Goal: Consume media (video, audio): Consume media (video, audio)

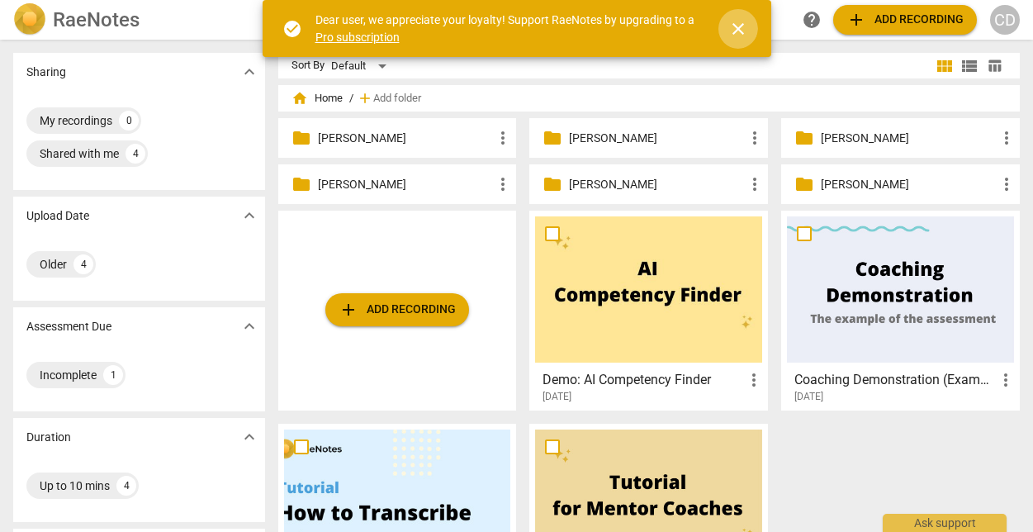
click at [738, 28] on span "close" at bounding box center [738, 29] width 20 height 20
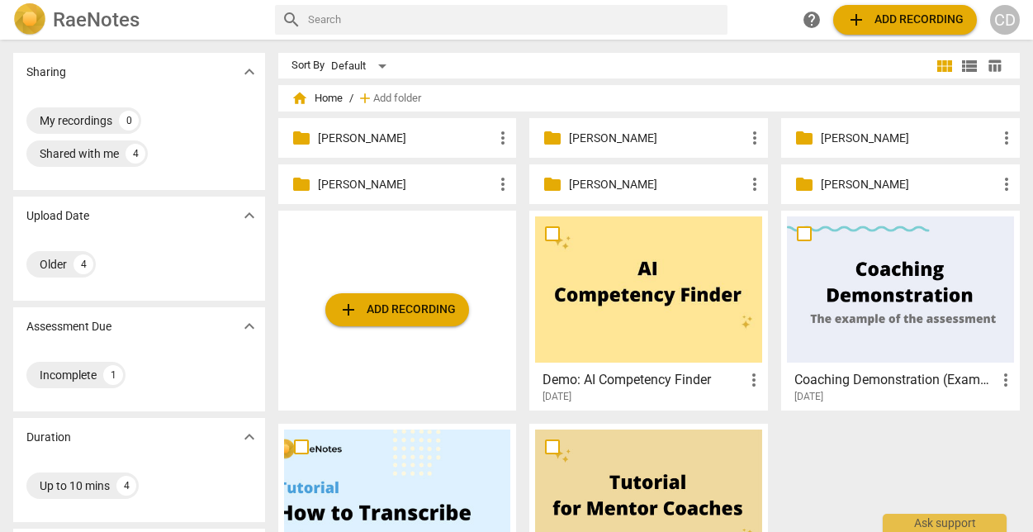
click at [461, 178] on p "[PERSON_NAME]" at bounding box center [406, 184] width 176 height 17
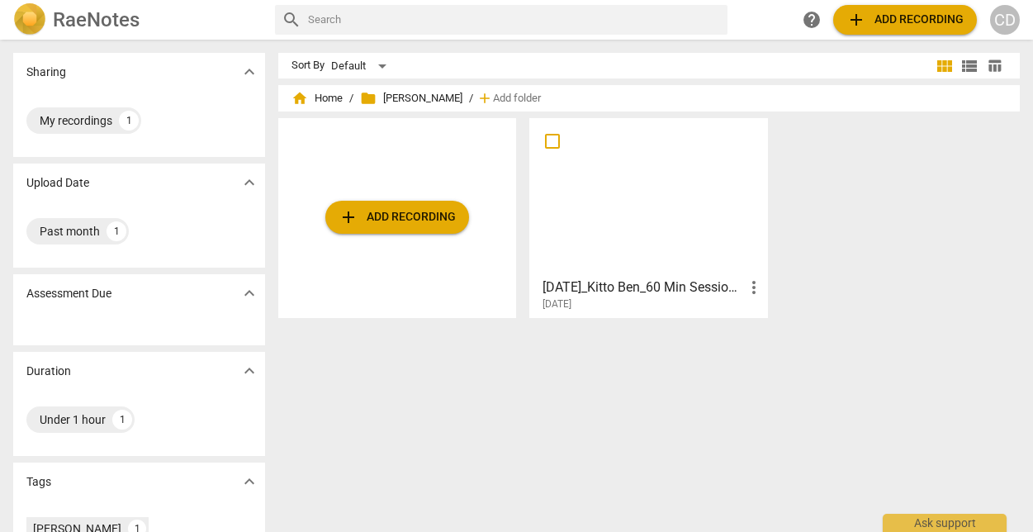
click at [647, 220] on div at bounding box center [648, 197] width 227 height 146
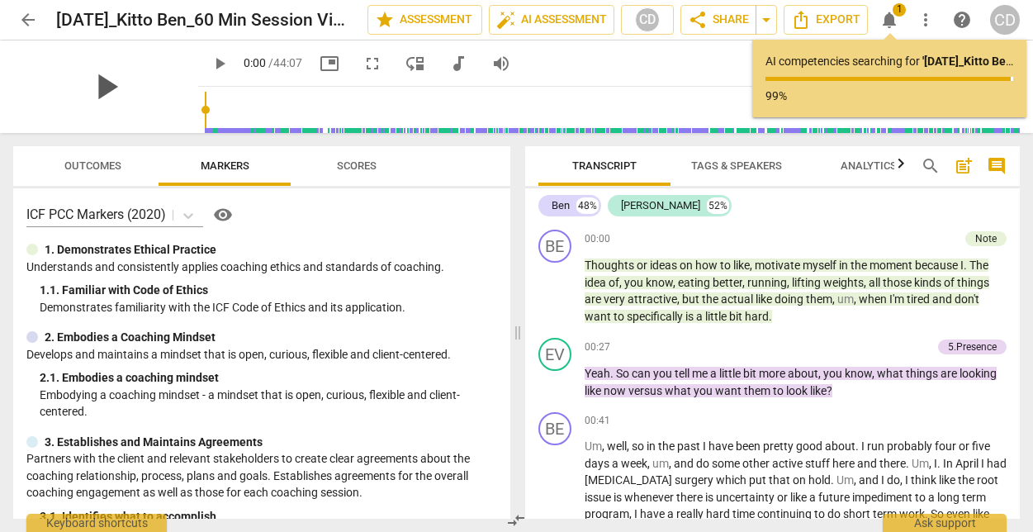
click at [102, 97] on span "play_arrow" at bounding box center [105, 86] width 43 height 43
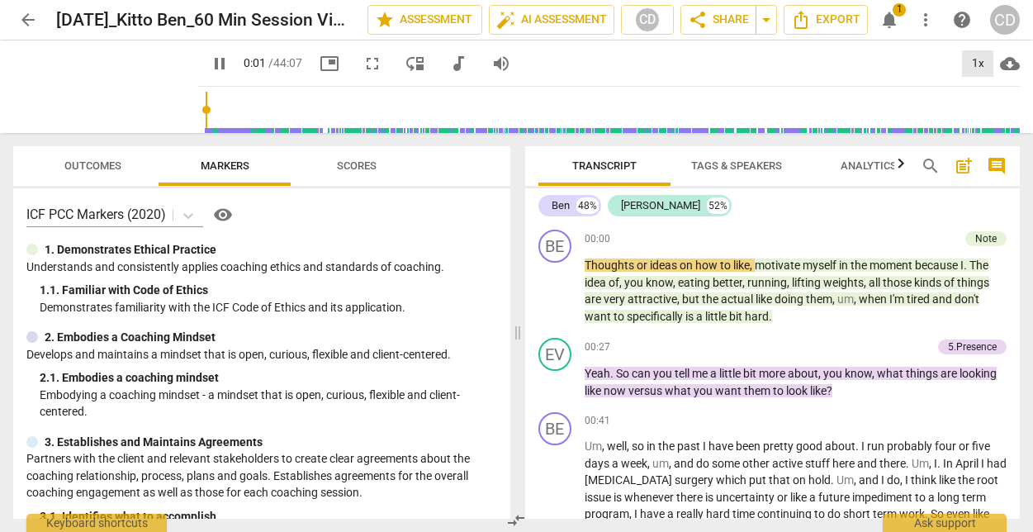
click at [982, 64] on div "1x" at bounding box center [977, 63] width 31 height 26
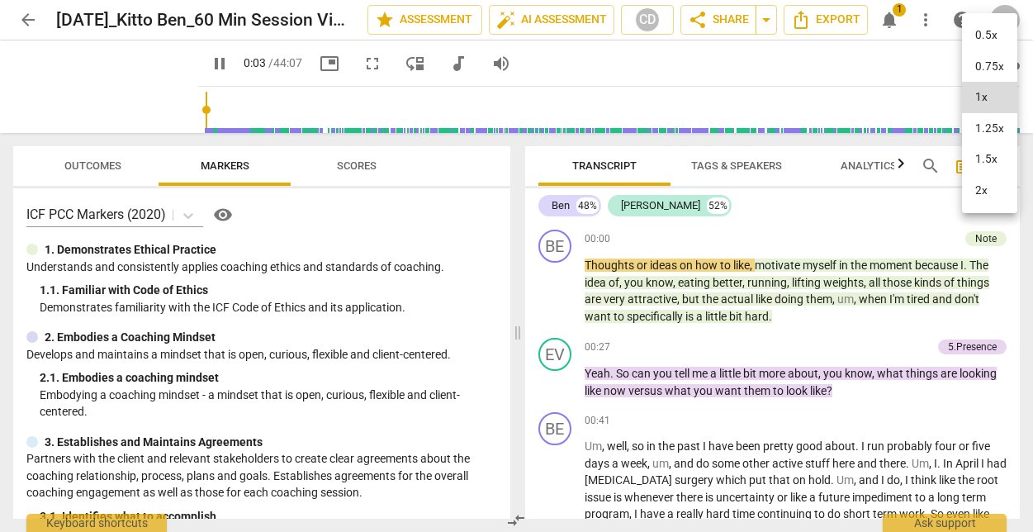
click at [984, 165] on li "1.5x" at bounding box center [989, 159] width 55 height 31
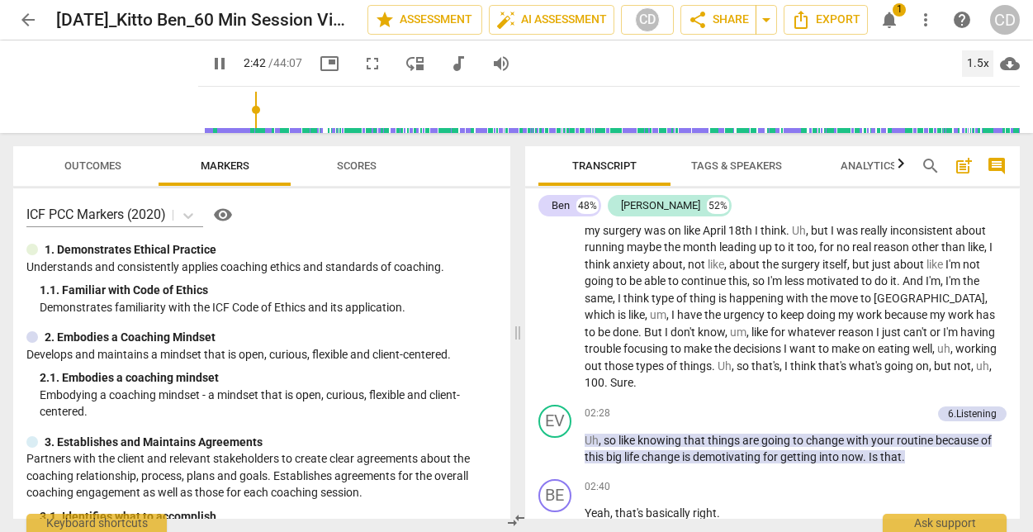
scroll to position [655, 0]
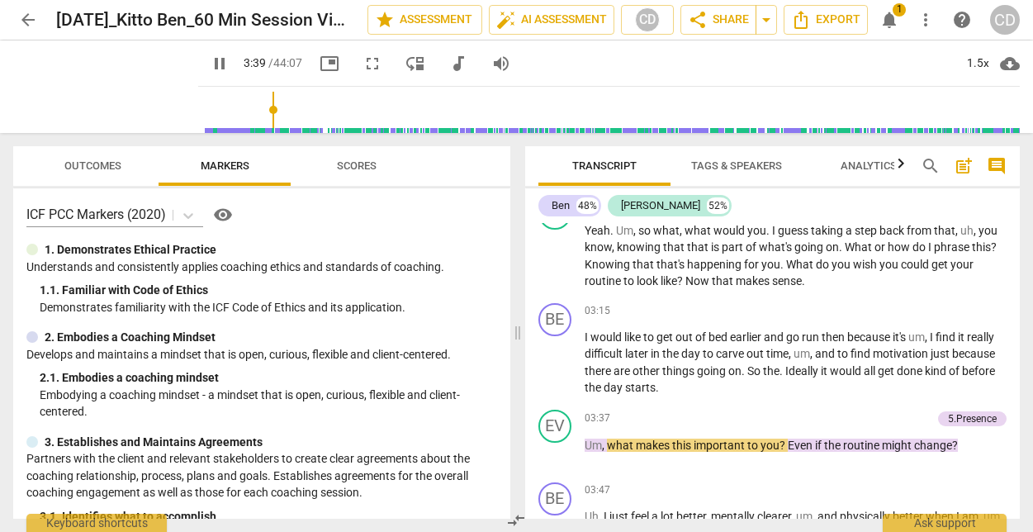
click at [210, 64] on span "pause" at bounding box center [220, 64] width 20 height 20
type input "220"
